Goal: Contribute content

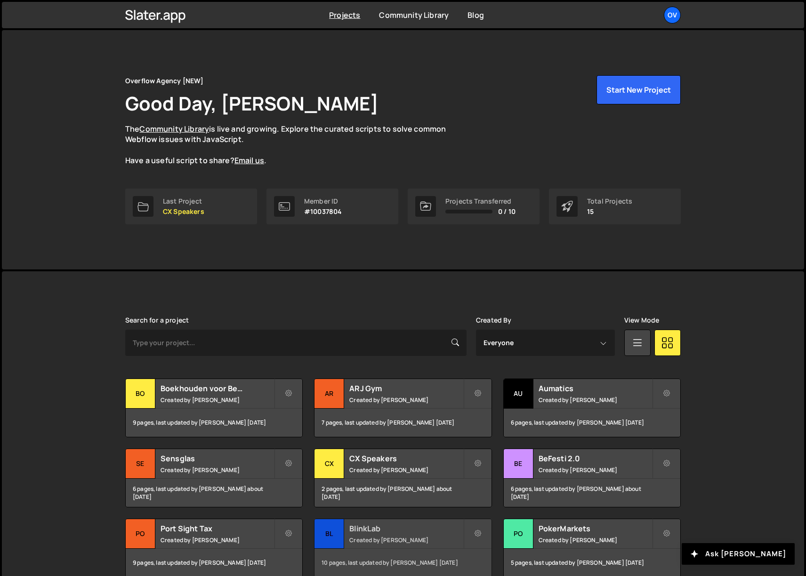
click at [377, 536] on small "Created by [PERSON_NAME]" at bounding box center [405, 540] width 113 height 8
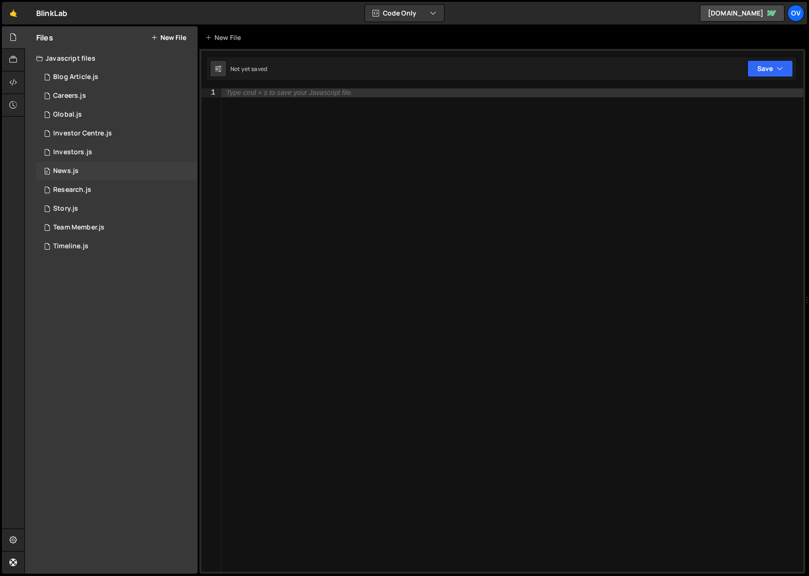
click at [114, 167] on div "0 News.js 0" at bounding box center [116, 171] width 161 height 19
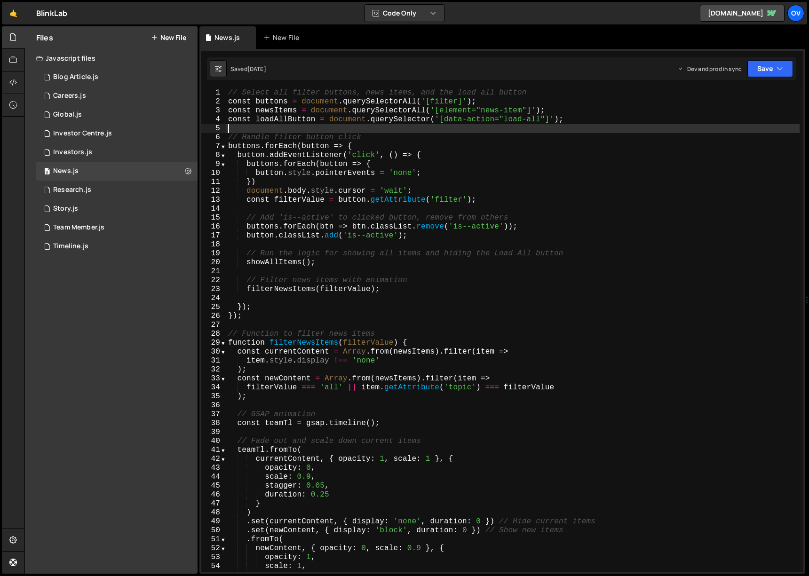
click at [594, 124] on div "// Select all filter buttons, news items, and the load all button const buttons…" at bounding box center [513, 339] width 574 height 502
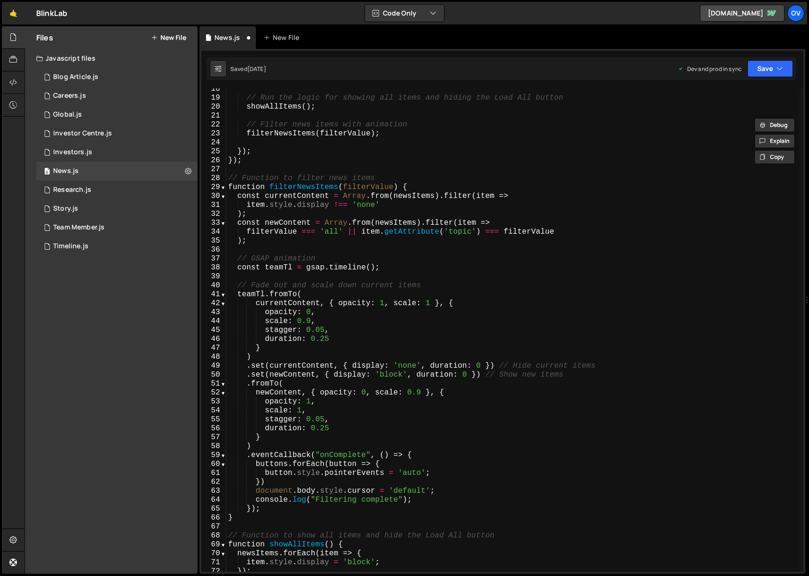
scroll to position [297, 0]
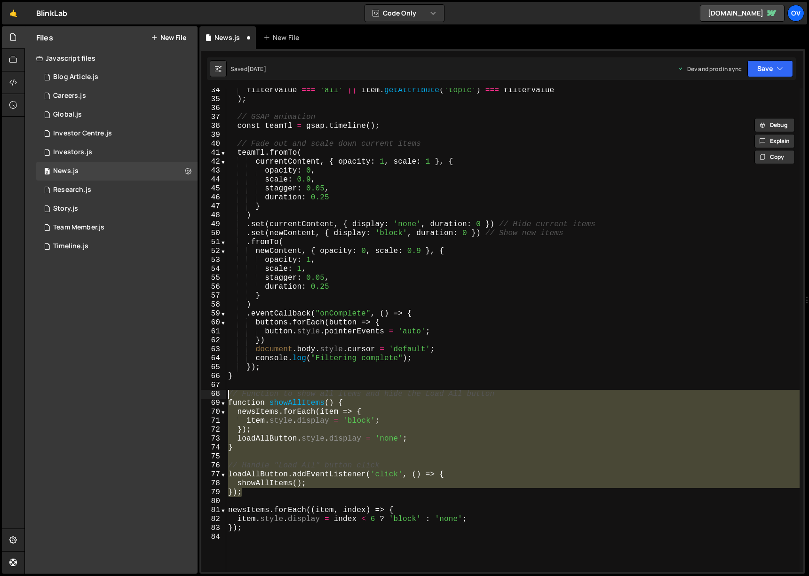
drag, startPoint x: 258, startPoint y: 495, endPoint x: 221, endPoint y: 390, distance: 111.8
click at [221, 390] on div "// const loadAllButton = document.querySelector('[data-action="load-all"]'); 34…" at bounding box center [502, 330] width 602 height 484
type textarea "// Function to show all items and hide the Load All button function showAllItem…"
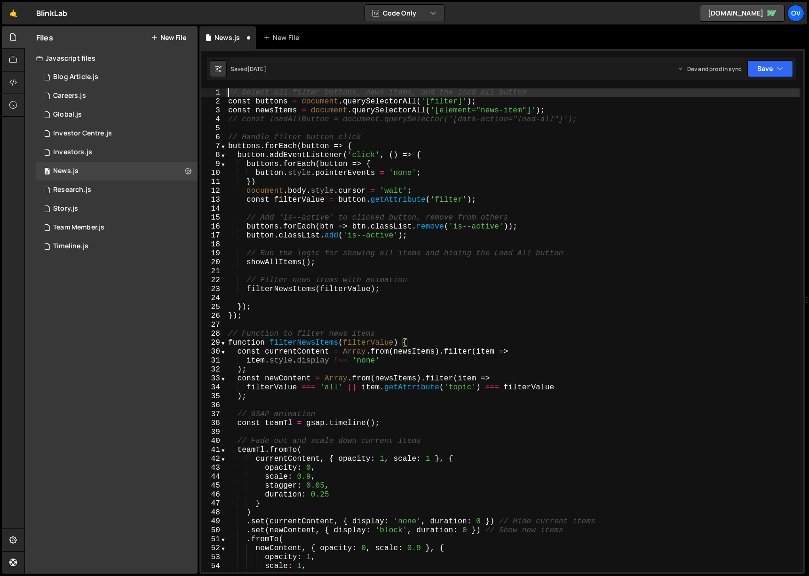
scroll to position [0, 0]
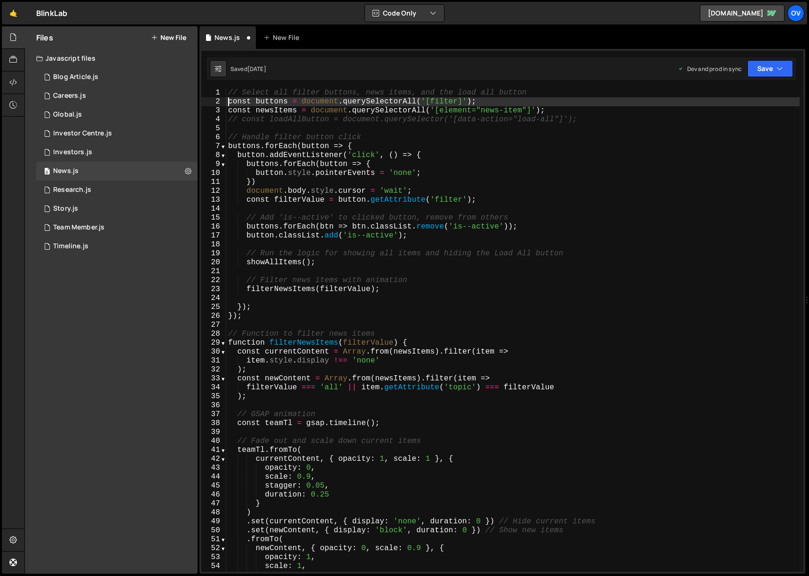
type textarea "// const loadAllButton = document.querySelector('[data-action="load-all"]');"
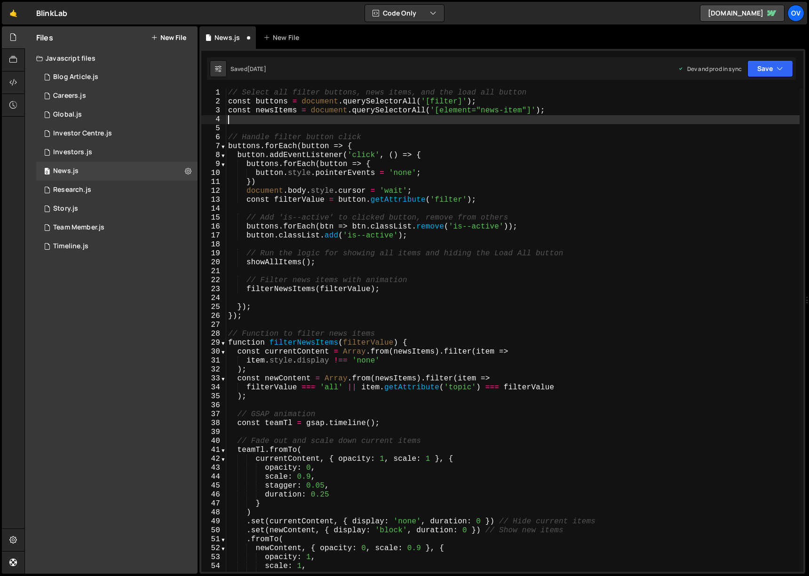
type textarea "const newsItems = document.querySelectorAll('[element="news-item"]');"
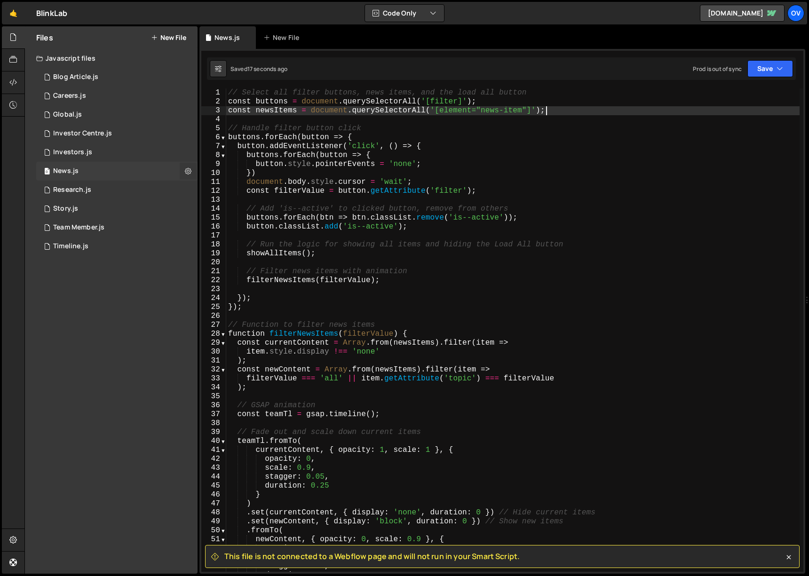
click at [184, 172] on button at bounding box center [188, 171] width 17 height 17
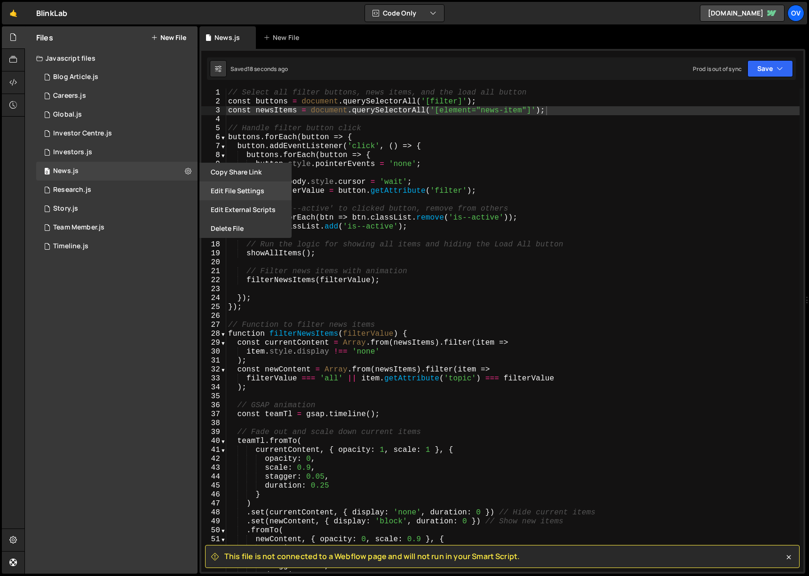
click at [220, 188] on button "Edit File Settings" at bounding box center [245, 191] width 92 height 19
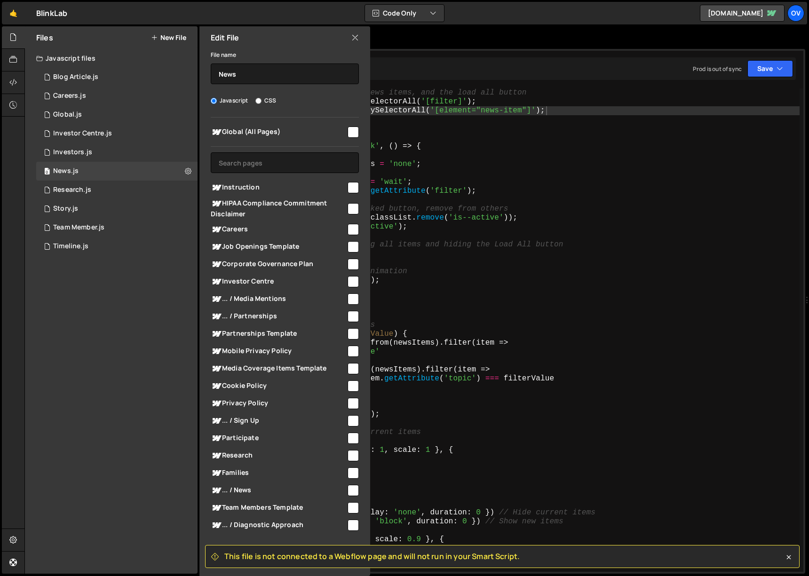
click at [354, 38] on icon at bounding box center [355, 37] width 8 height 10
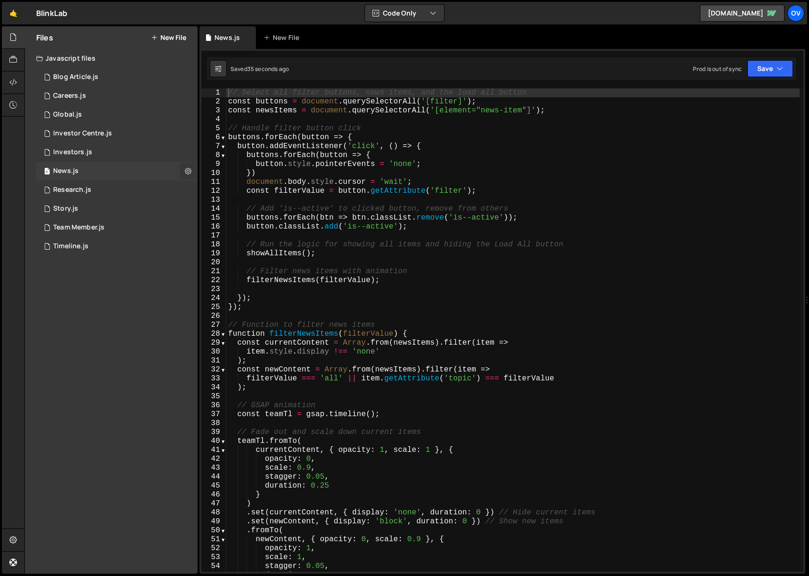
click at [192, 168] on button at bounding box center [188, 171] width 17 height 17
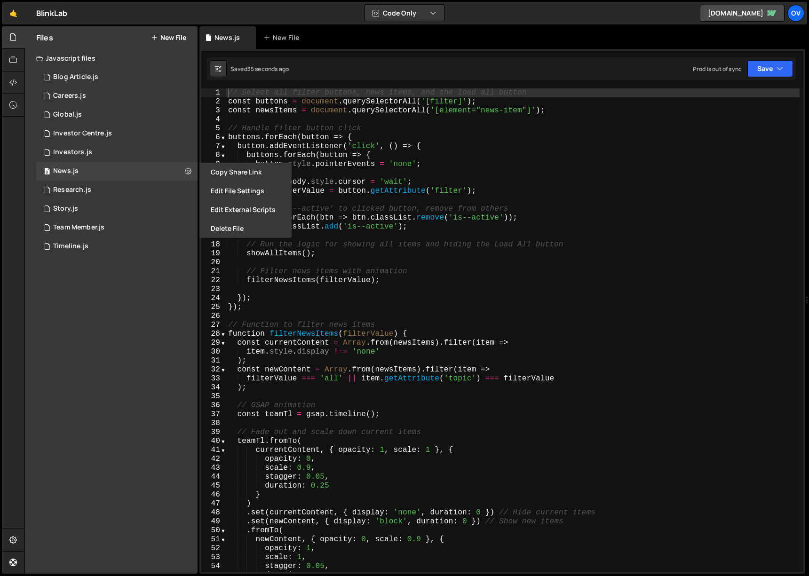
drag, startPoint x: 224, startPoint y: 188, endPoint x: 231, endPoint y: 190, distance: 7.8
click at [224, 188] on button "Edit File Settings" at bounding box center [245, 191] width 92 height 19
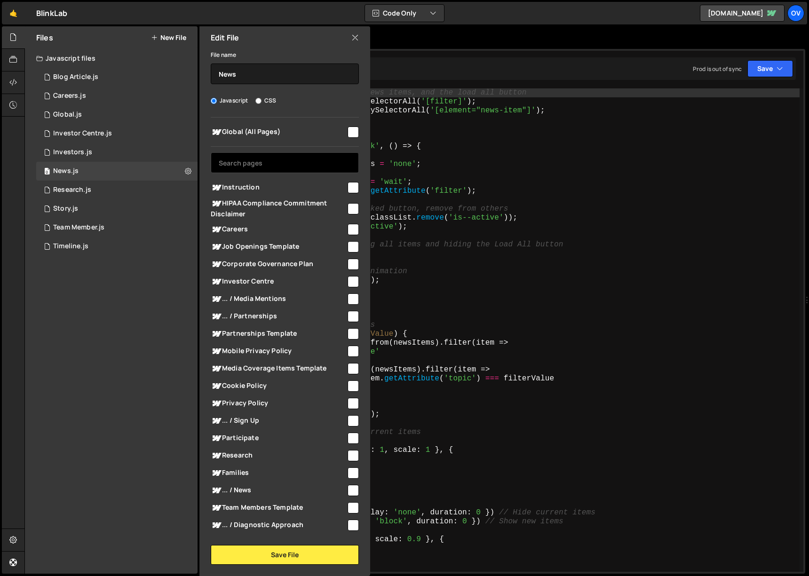
click at [284, 163] on input "text" at bounding box center [285, 162] width 148 height 21
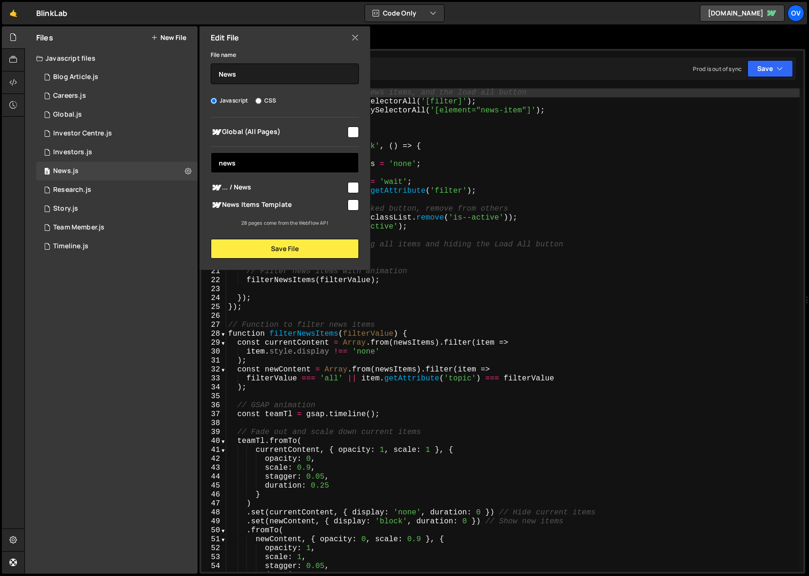
type input "news"
click at [289, 182] on span "... / News" at bounding box center [279, 187] width 136 height 11
checkbox input "true"
click at [294, 238] on div "File name News Javascript CSS Global (All Pages) news" at bounding box center [284, 154] width 171 height 210
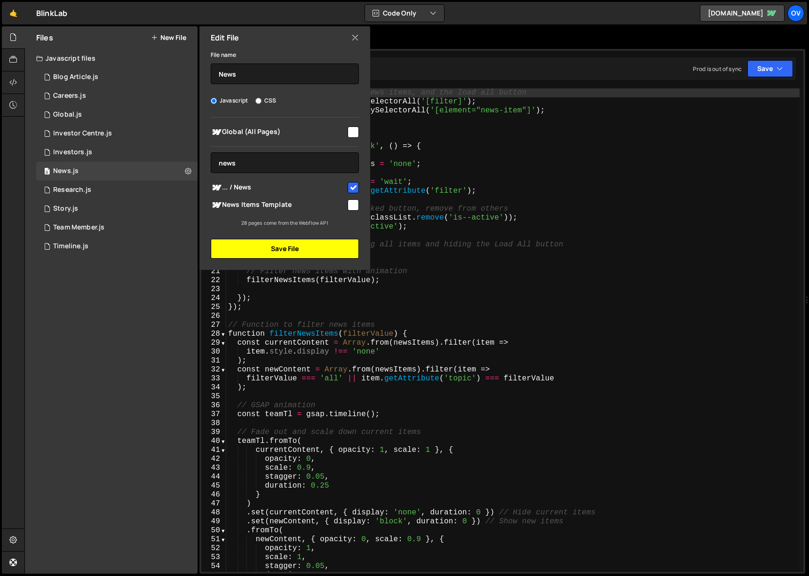
drag, startPoint x: 307, startPoint y: 248, endPoint x: 331, endPoint y: 253, distance: 24.5
click at [307, 248] on button "Save File" at bounding box center [285, 249] width 148 height 20
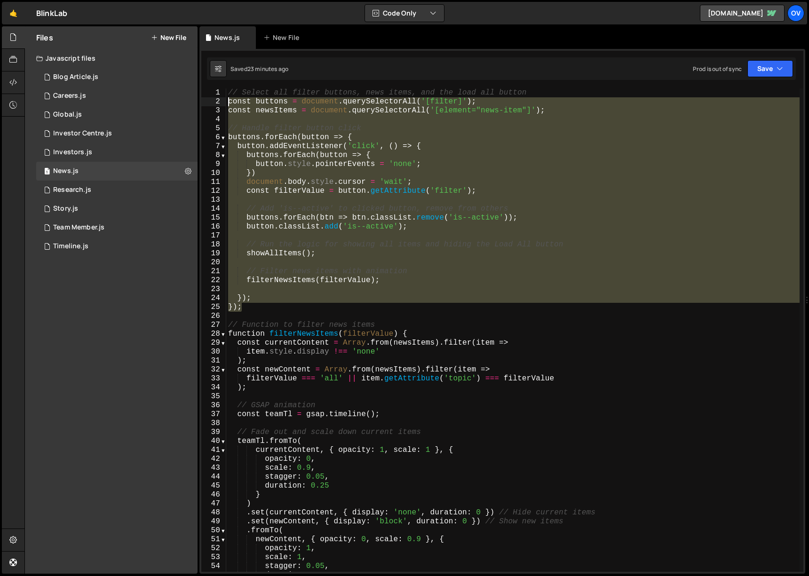
drag, startPoint x: 262, startPoint y: 307, endPoint x: 225, endPoint y: 103, distance: 207.0
click at [225, 103] on div "}); 1 2 3 4 5 6 7 8 9 10 11 12 13 14 15 16 17 18 19 20 21 22 23 24 25 26 27 28 …" at bounding box center [502, 330] width 602 height 484
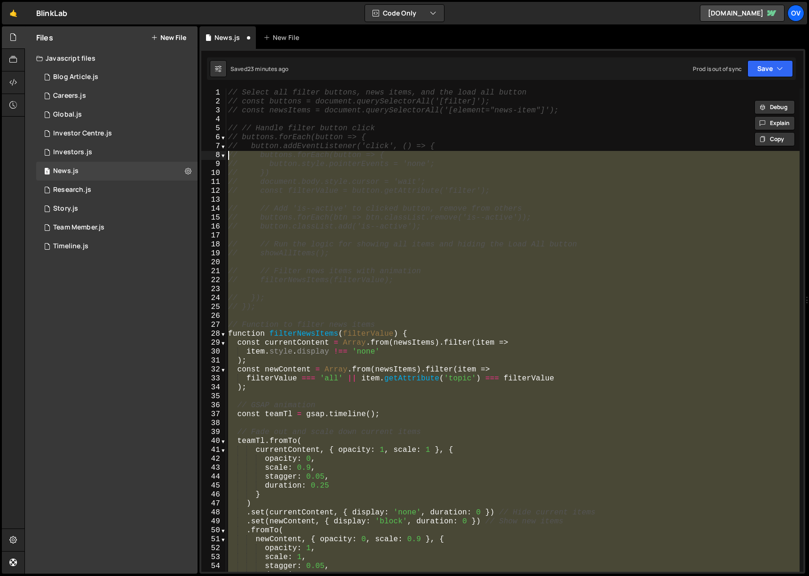
drag, startPoint x: 274, startPoint y: 505, endPoint x: 201, endPoint y: 159, distance: 354.4
click at [201, 159] on div "// const buttons = document.querySelectorAll('[filter]'); // const newsItems = …" at bounding box center [502, 330] width 602 height 484
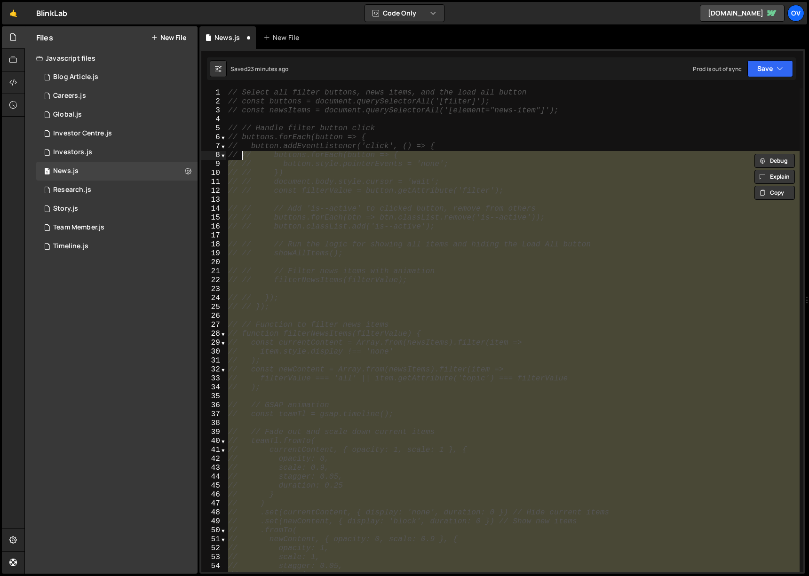
type textarea "// // buttons.forEach(button => {"
